Goal: Task Accomplishment & Management: Complete application form

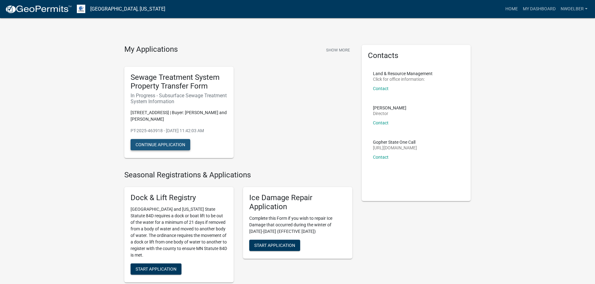
click at [144, 146] on button "Continue Application" at bounding box center [161, 144] width 60 height 11
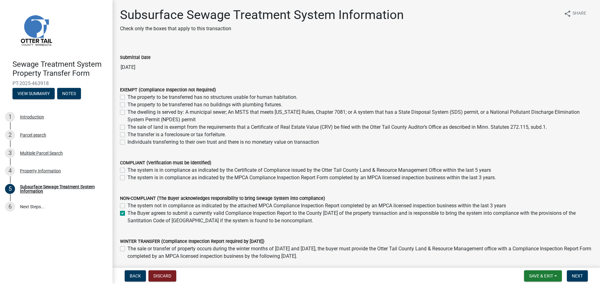
click at [127, 127] on label "The sale of land is exempt from the requirements that a Certificate of Real Est…" at bounding box center [336, 127] width 419 height 7
click at [127, 127] on input "The sale of land is exempt from the requirements that a Certificate of Real Est…" at bounding box center [129, 126] width 4 height 4
checkbox input "true"
checkbox input "false"
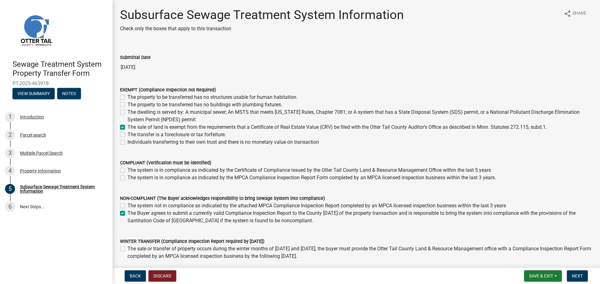
checkbox input "false"
checkbox input "true"
checkbox input "false"
click at [127, 127] on label "The sale of land is exempt from the requirements that a Certificate of Real Est…" at bounding box center [336, 127] width 419 height 7
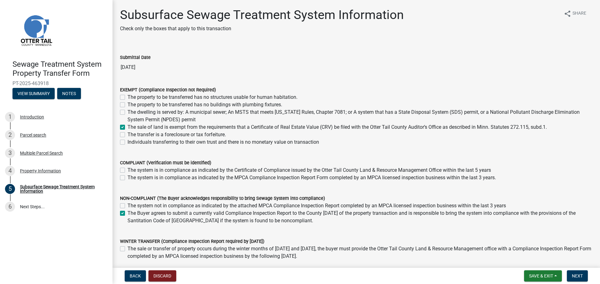
click at [127, 127] on input "The sale of land is exempt from the requirements that a Certificate of Real Est…" at bounding box center [129, 126] width 4 height 4
checkbox input "false"
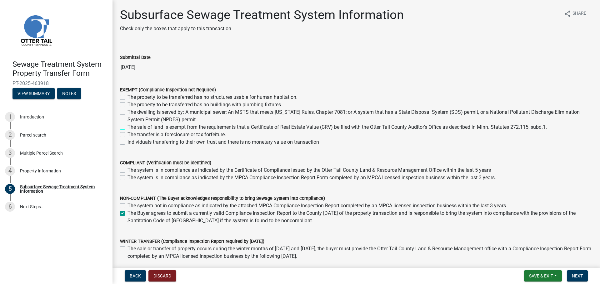
checkbox input "false"
click at [127, 128] on label "The sale of land is exempt from the requirements that a Certificate of Real Est…" at bounding box center [336, 127] width 419 height 7
click at [127, 128] on input "The sale of land is exempt from the requirements that a Certificate of Real Est…" at bounding box center [129, 126] width 4 height 4
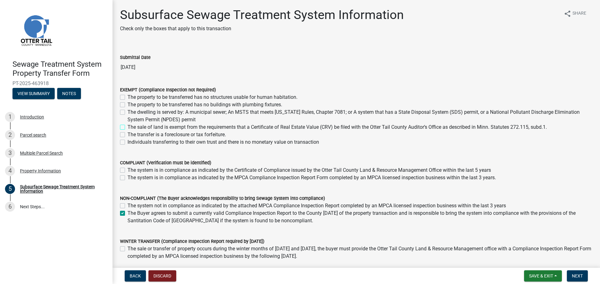
checkbox input "true"
checkbox input "false"
checkbox input "true"
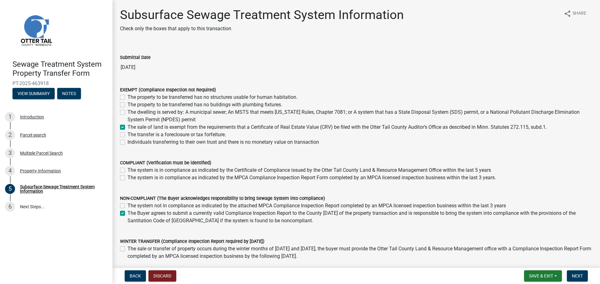
checkbox input "false"
click at [127, 215] on label "The Buyer agrees to submit a currently valid Compliance Inspection Report to th…" at bounding box center [359, 217] width 465 height 15
click at [127, 214] on input "The Buyer agrees to submit a currently valid Compliance Inspection Report to th…" at bounding box center [129, 212] width 4 height 4
checkbox input "false"
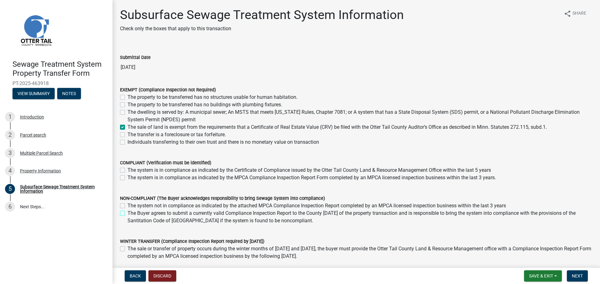
checkbox input "false"
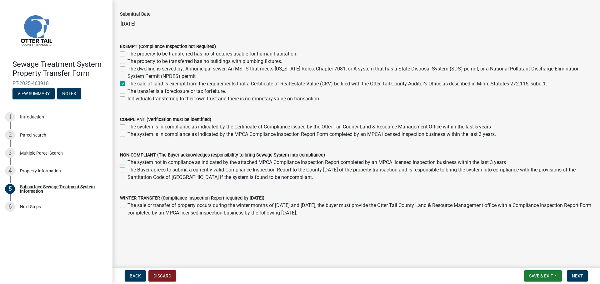
scroll to position [45, 0]
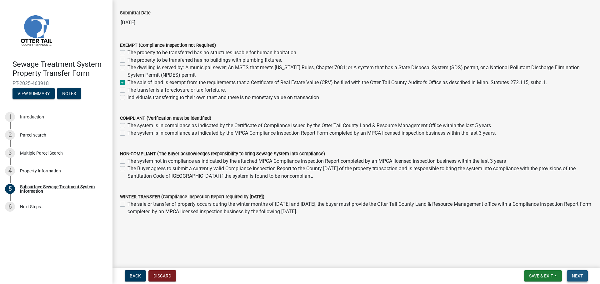
click at [575, 274] on span "Next" at bounding box center [576, 276] width 11 height 5
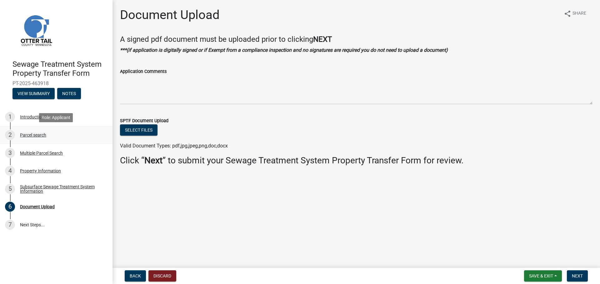
click at [32, 133] on div "Parcel search" at bounding box center [33, 135] width 26 height 4
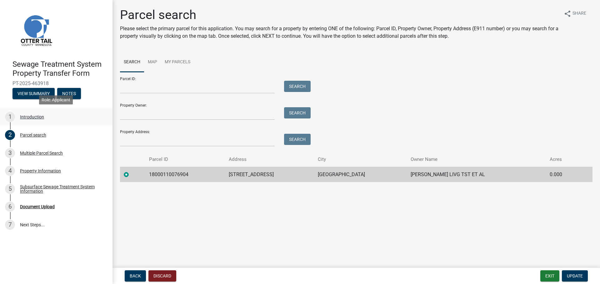
click at [30, 117] on div "Introduction" at bounding box center [32, 117] width 24 height 4
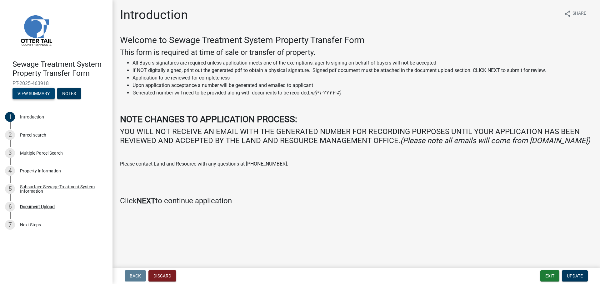
click at [45, 96] on button "View Summary" at bounding box center [33, 93] width 42 height 11
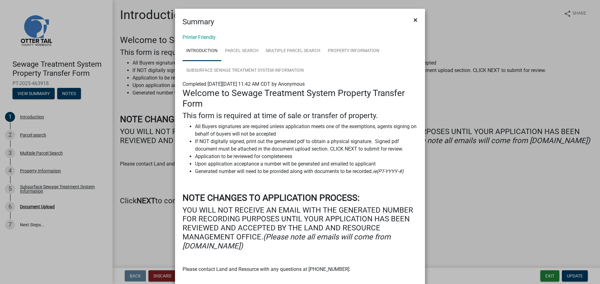
click at [414, 18] on span "×" at bounding box center [415, 20] width 4 height 9
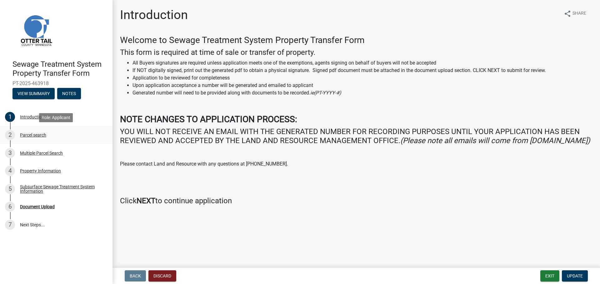
click at [46, 135] on div "Parcel search" at bounding box center [33, 135] width 26 height 4
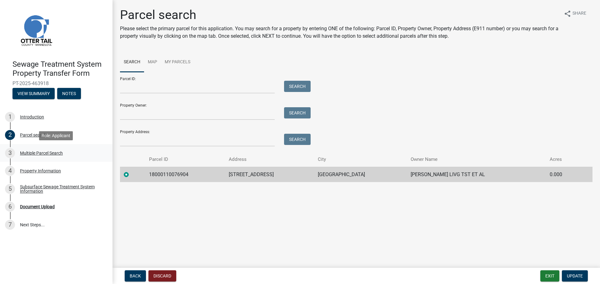
click at [49, 152] on div "Multiple Parcel Search" at bounding box center [41, 153] width 43 height 4
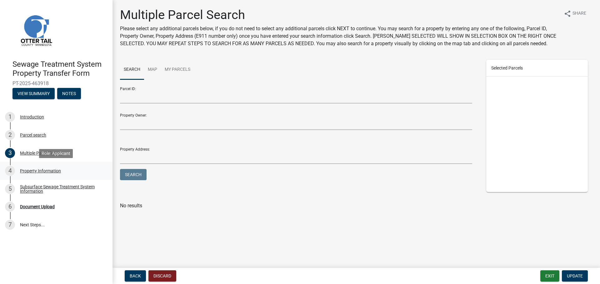
click at [58, 171] on div "Property Information" at bounding box center [40, 171] width 41 height 4
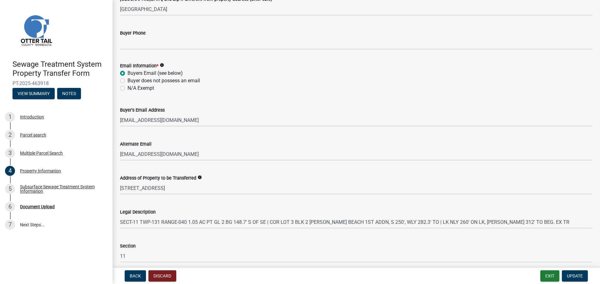
scroll to position [280, 0]
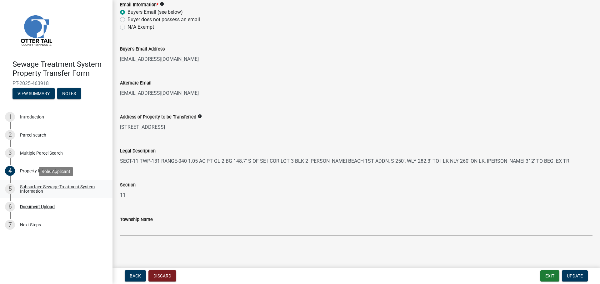
click at [67, 185] on div "Subsurface Sewage Treatment System Information" at bounding box center [61, 189] width 82 height 9
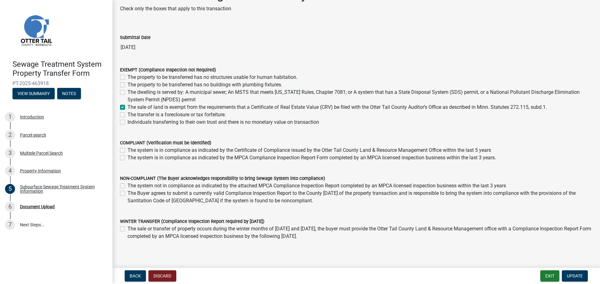
scroll to position [31, 0]
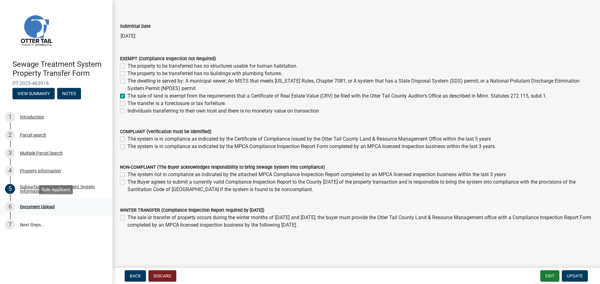
click at [31, 210] on div "6 Document Upload" at bounding box center [53, 207] width 97 height 10
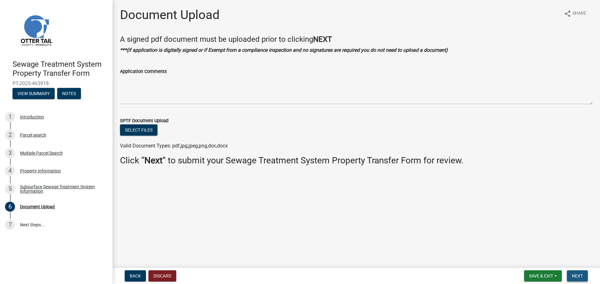
click at [584, 277] on button "Next" at bounding box center [576, 276] width 21 height 11
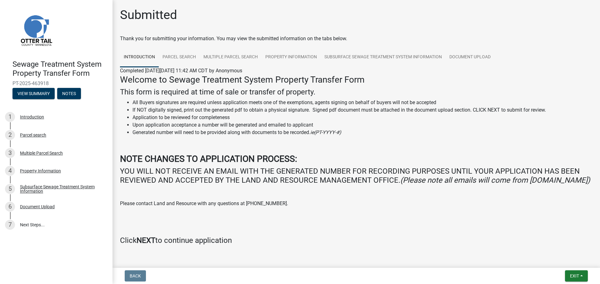
click at [588, 276] on form "Exit Save Save & Exit" at bounding box center [576, 276] width 28 height 11
click at [570, 275] on span "Exit" at bounding box center [574, 276] width 9 height 5
click at [552, 258] on button "Save & Exit" at bounding box center [562, 260] width 50 height 15
